Goal: Information Seeking & Learning: Learn about a topic

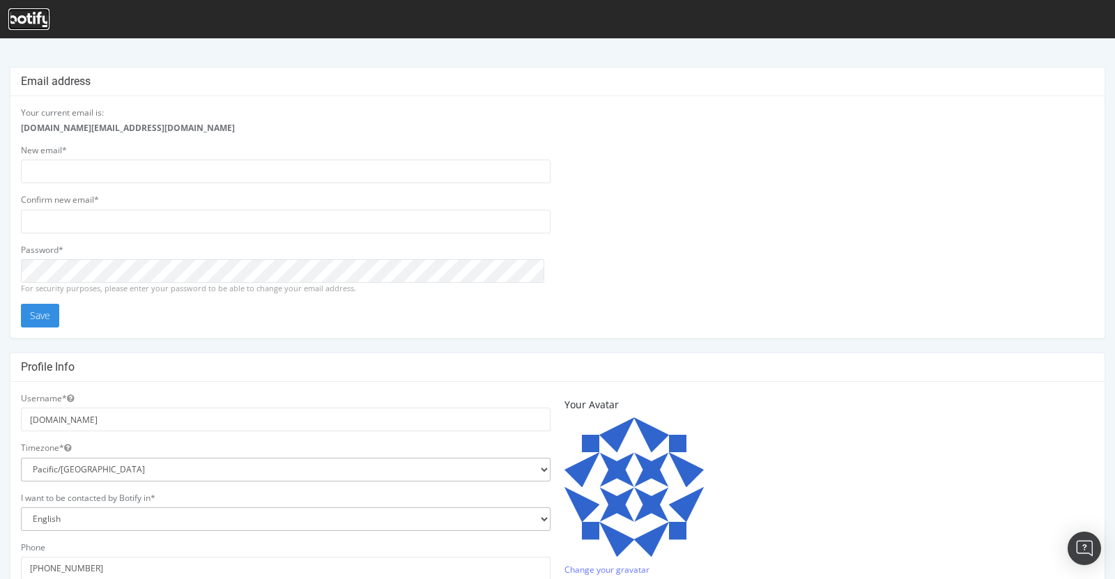
click at [17, 17] on icon at bounding box center [28, 19] width 41 height 15
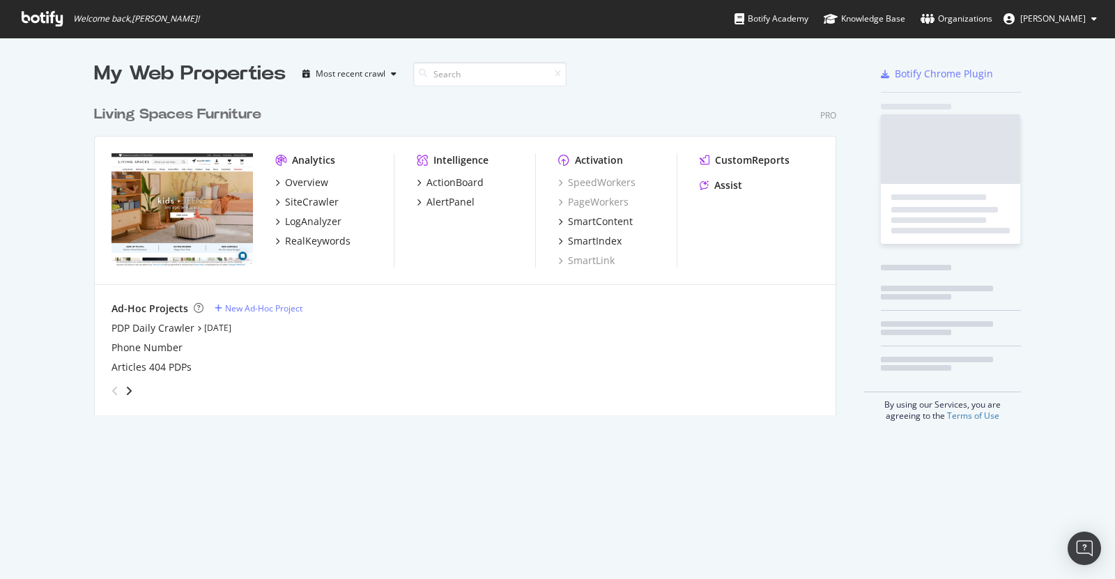
scroll to position [314, 740]
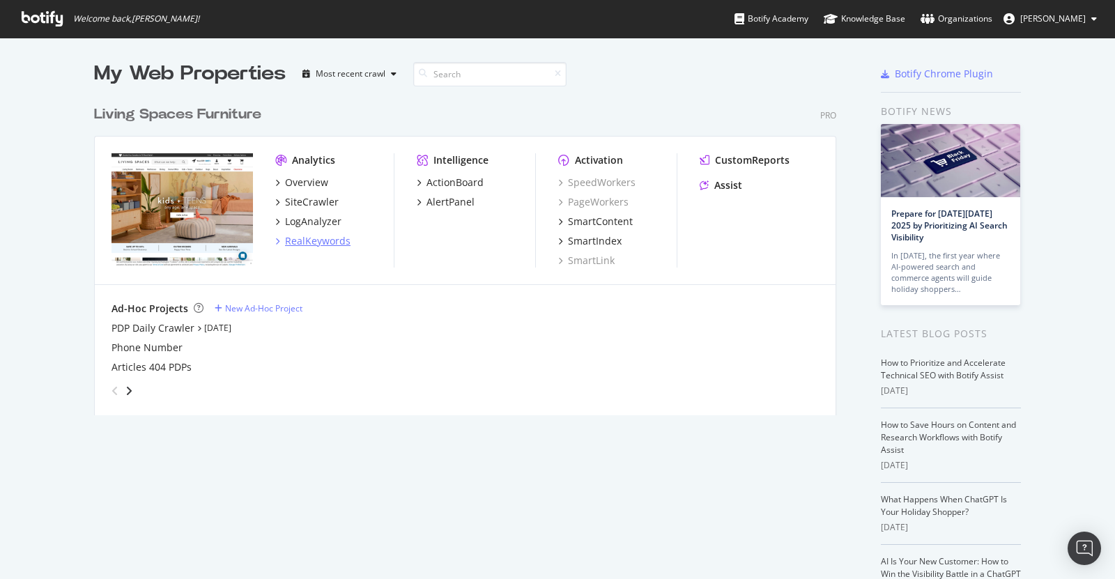
click at [318, 244] on div "RealKeywords" at bounding box center [317, 241] width 65 height 14
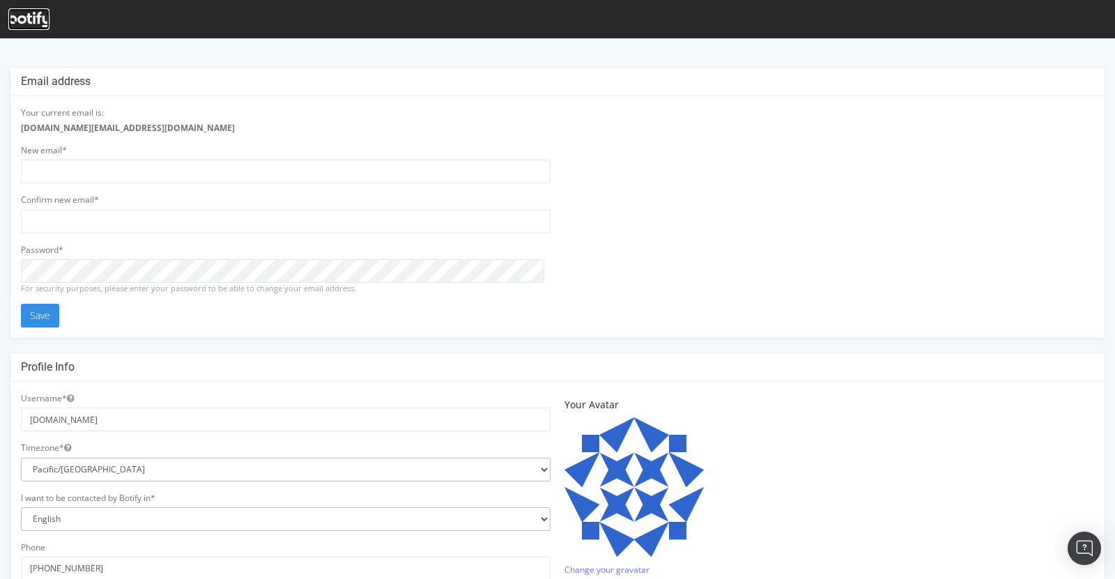
click at [39, 16] on icon at bounding box center [28, 19] width 41 height 15
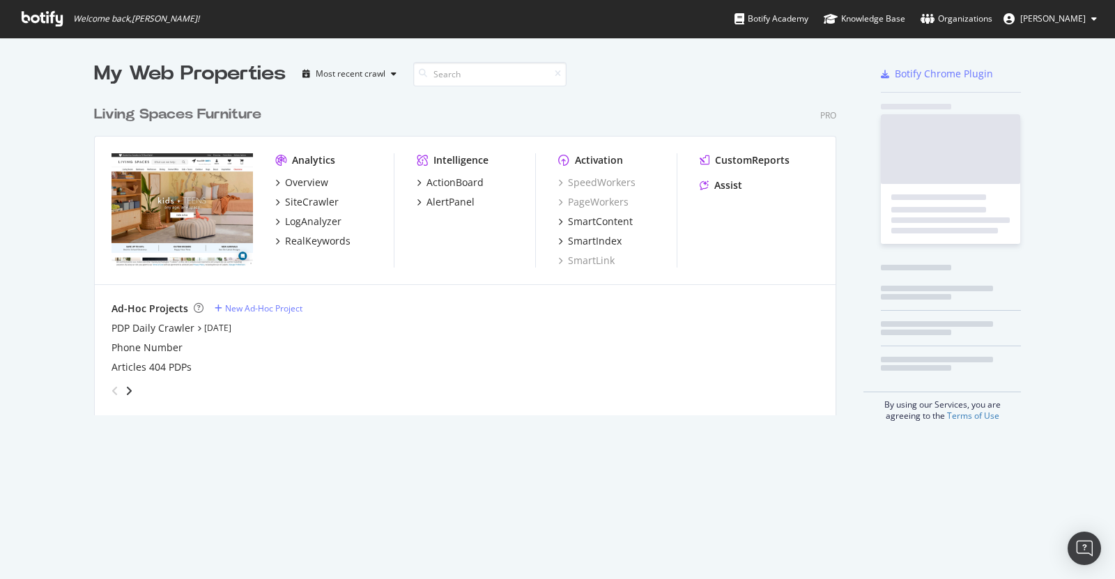
scroll to position [314, 740]
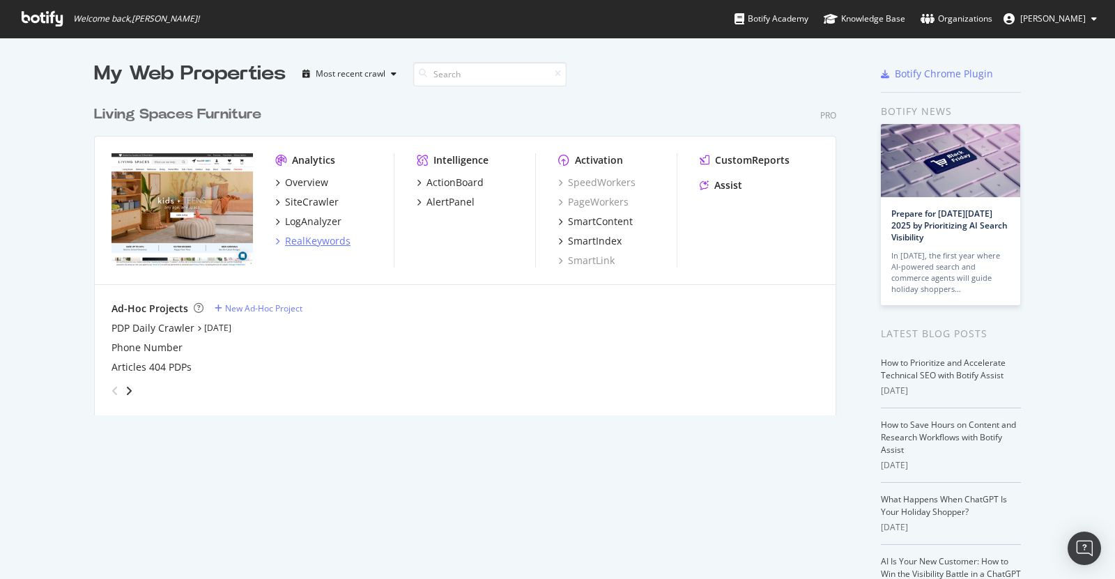
click at [307, 234] on div "RealKeywords" at bounding box center [317, 241] width 65 height 14
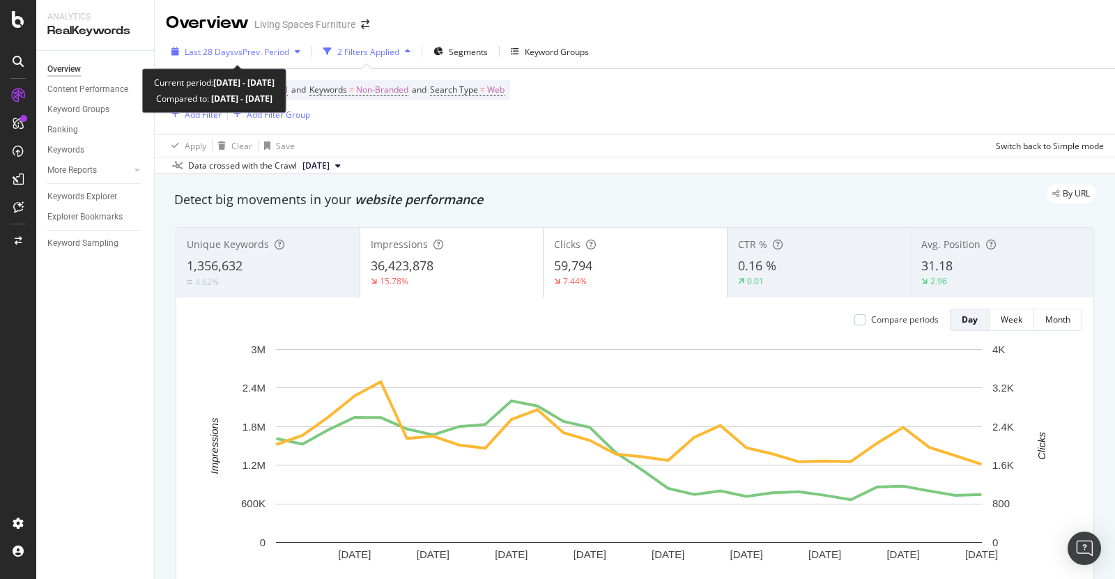
click at [298, 51] on icon "button" at bounding box center [298, 51] width 6 height 8
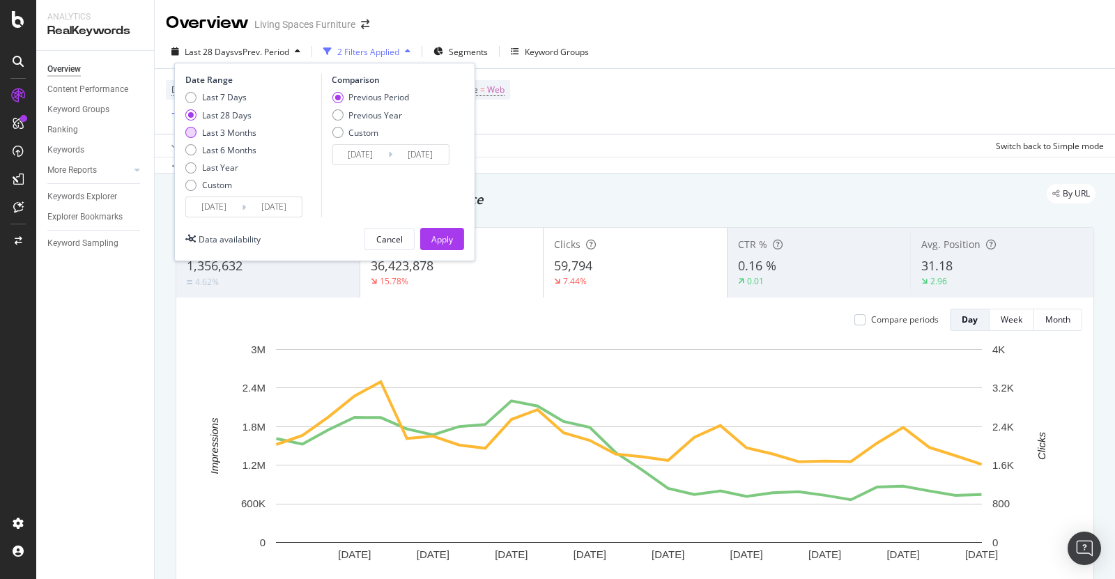
click at [194, 130] on div "Last 3 Months" at bounding box center [190, 132] width 11 height 11
type input "[DATE]"
click at [461, 239] on button "Apply" at bounding box center [442, 239] width 44 height 22
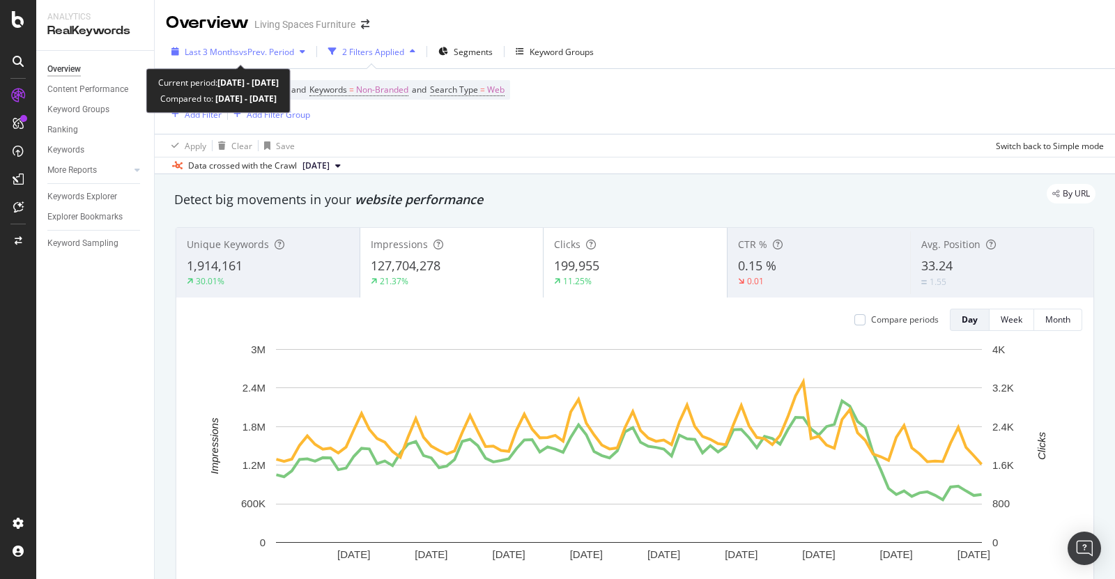
click at [294, 55] on span "vs Prev. Period" at bounding box center [266, 52] width 55 height 12
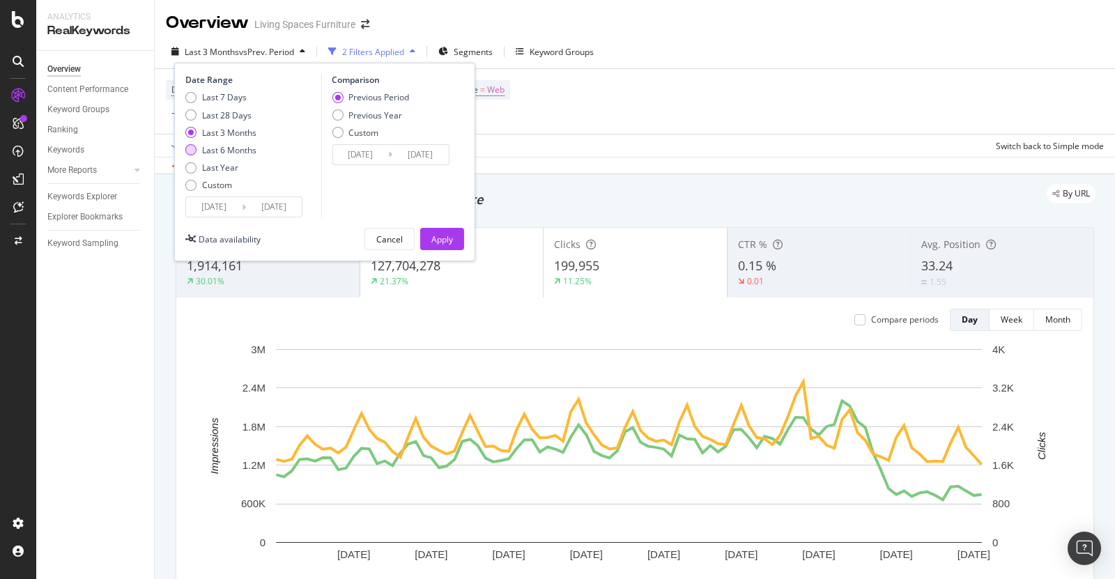
click at [194, 152] on div "Last 6 Months" at bounding box center [190, 149] width 11 height 11
type input "[DATE]"
click at [454, 242] on button "Apply" at bounding box center [442, 239] width 44 height 22
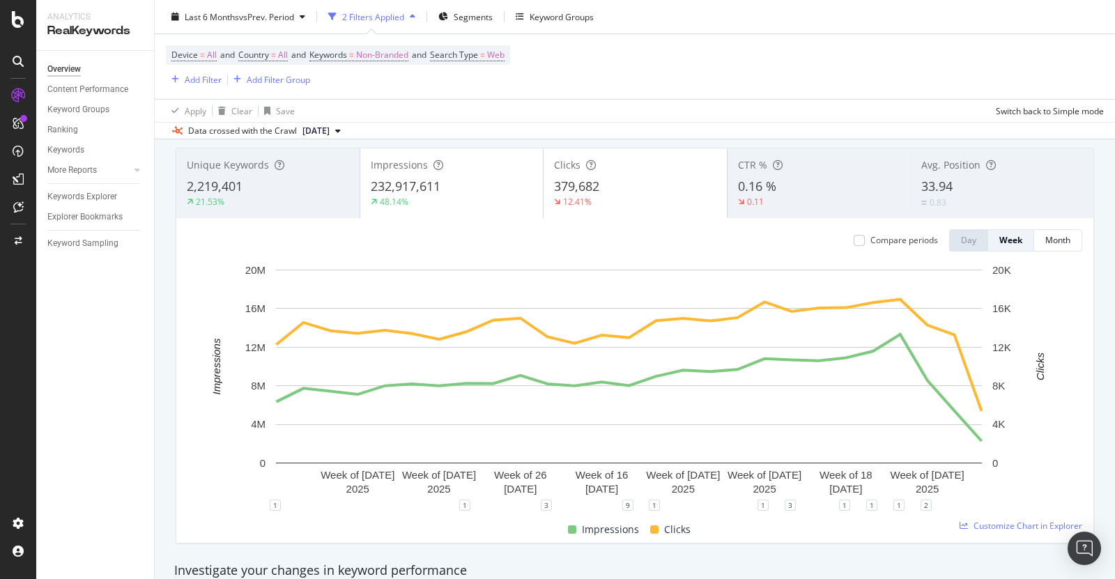
scroll to position [78, 0]
